Goal: Task Accomplishment & Management: Manage account settings

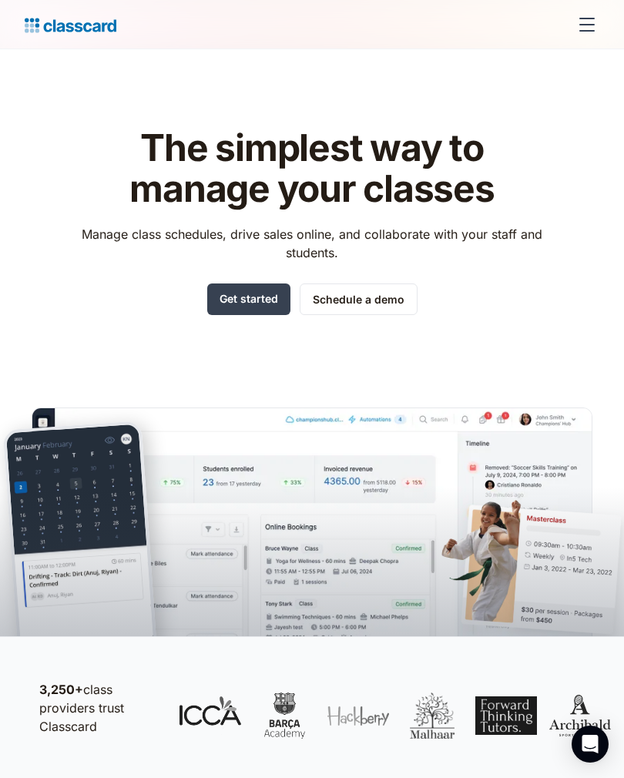
click at [594, 26] on div "menu" at bounding box center [587, 24] width 37 height 37
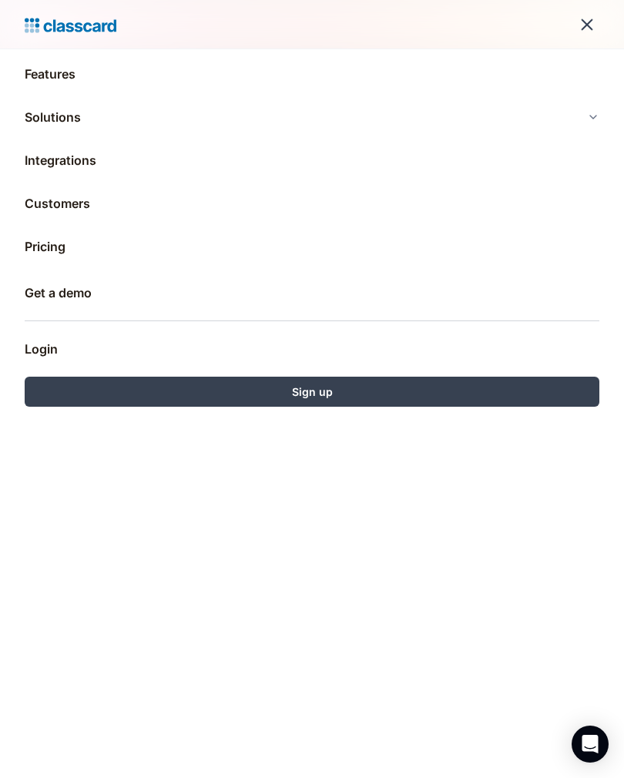
click at [357, 384] on link "Sign up" at bounding box center [312, 392] width 575 height 30
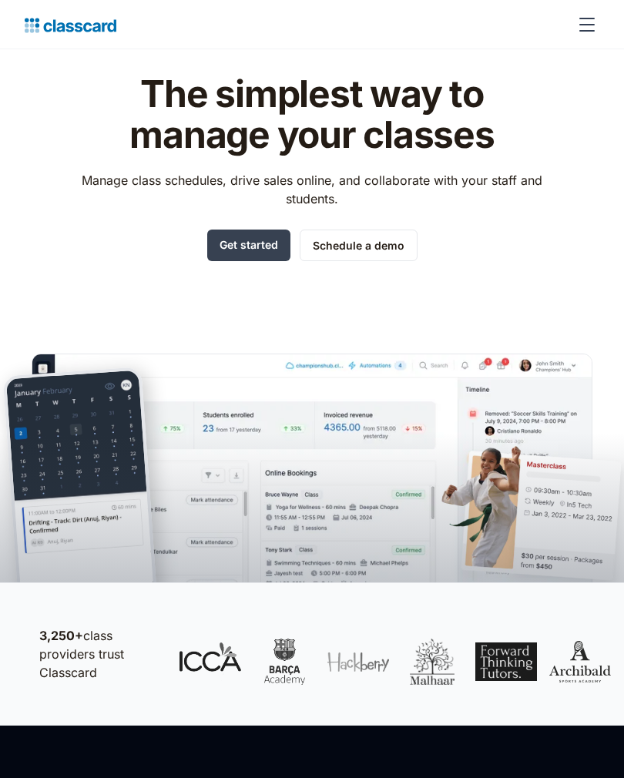
click at [599, 35] on div "menu" at bounding box center [587, 24] width 37 height 37
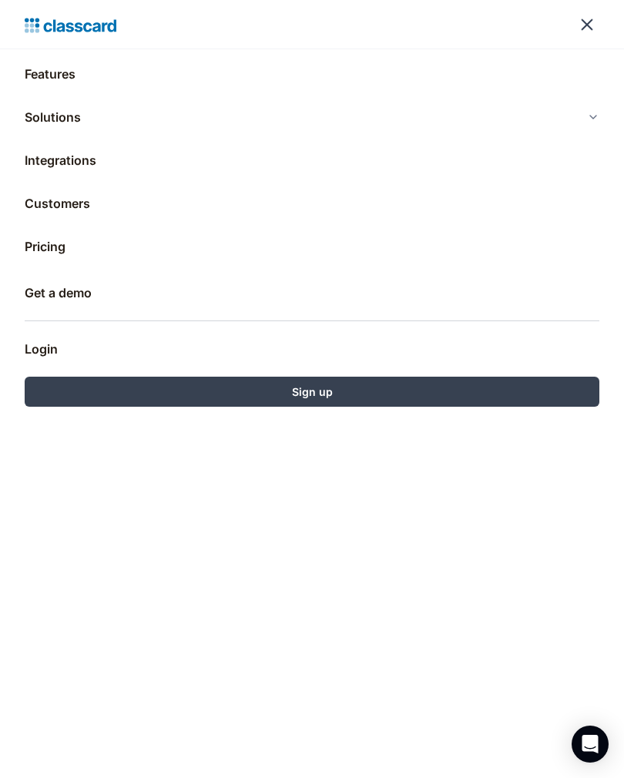
click at [52, 349] on link "Login" at bounding box center [312, 349] width 575 height 37
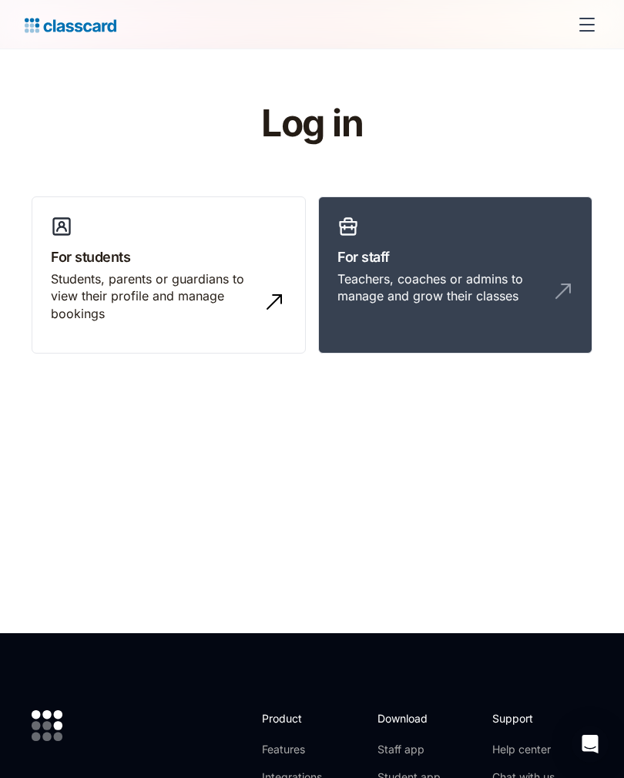
click at [461, 277] on div "Teachers, coaches or admins to manage and grow their classes" at bounding box center [439, 287] width 205 height 35
